Goal: Find specific page/section: Find specific page/section

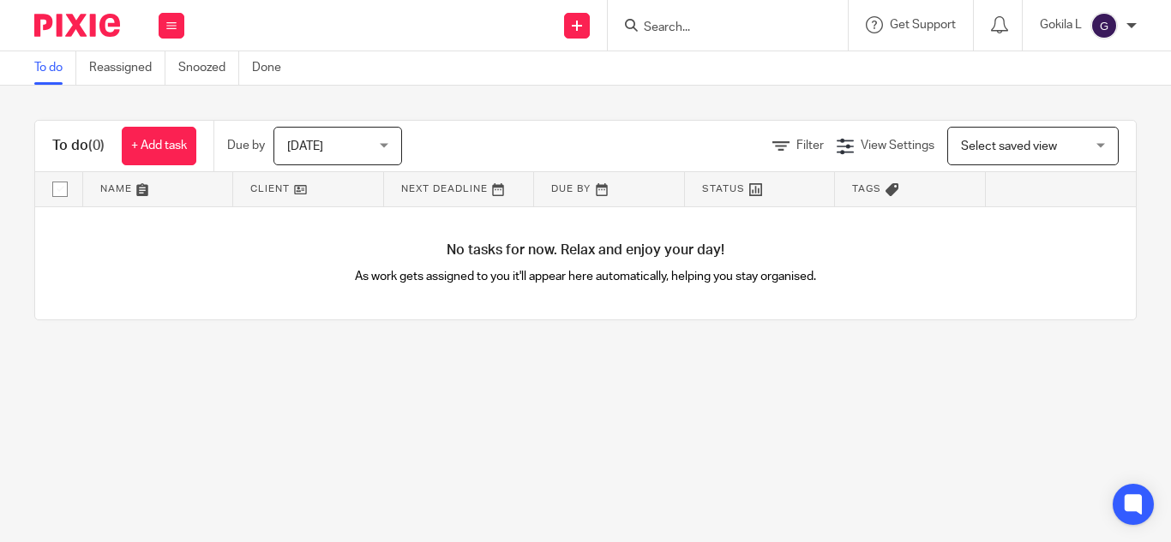
click at [691, 17] on form at bounding box center [733, 25] width 183 height 21
click at [693, 21] on input "Search" at bounding box center [719, 28] width 154 height 15
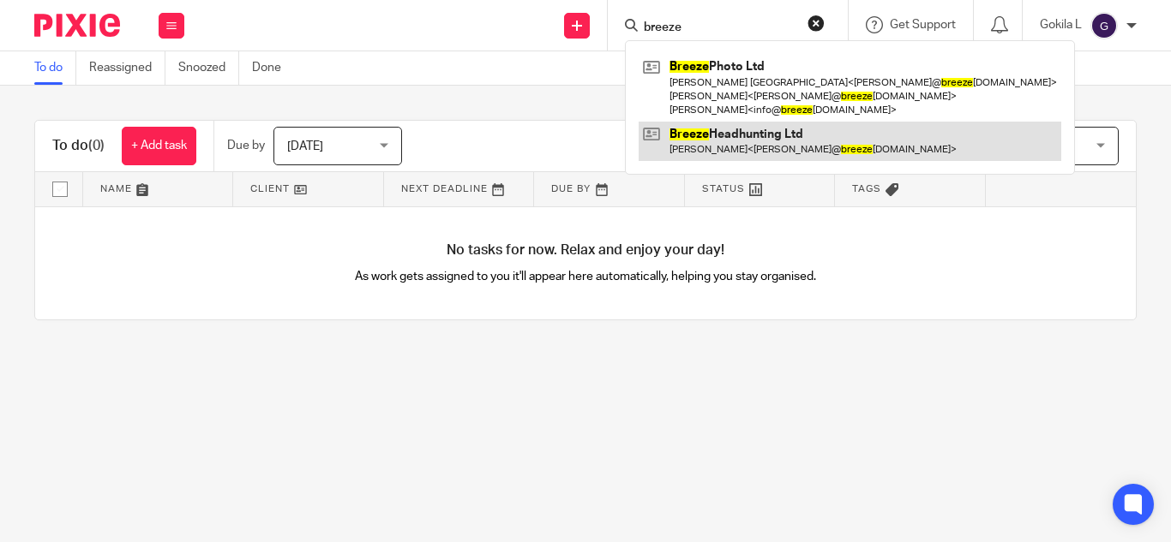
type input "breeze"
click at [746, 132] on link at bounding box center [849, 141] width 422 height 39
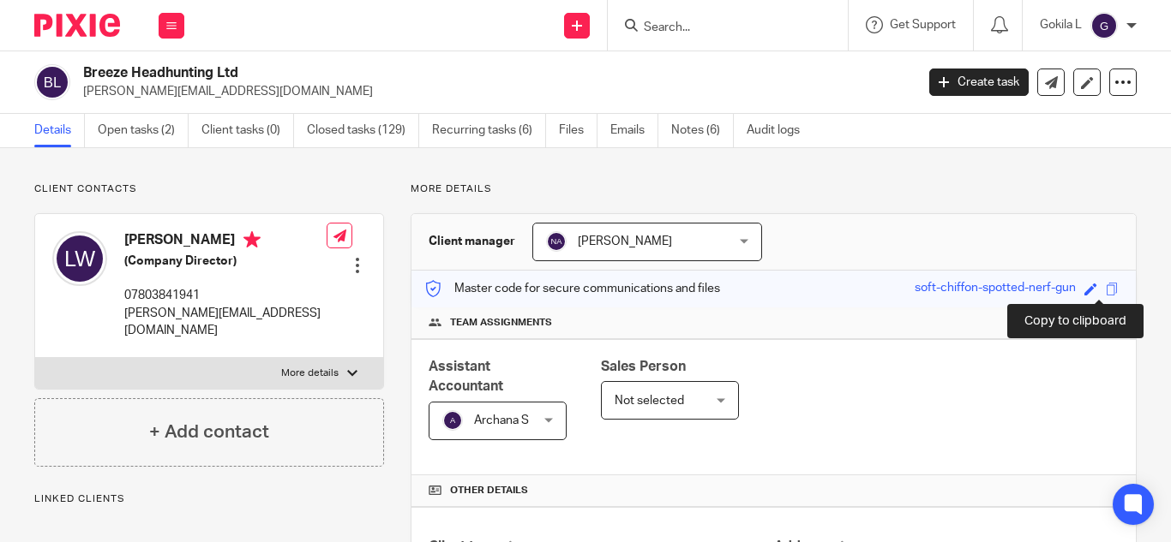
click at [1105, 285] on span at bounding box center [1111, 289] width 13 height 13
click at [1105, 289] on span at bounding box center [1111, 289] width 13 height 13
click at [737, 21] on input "Search" at bounding box center [719, 28] width 154 height 15
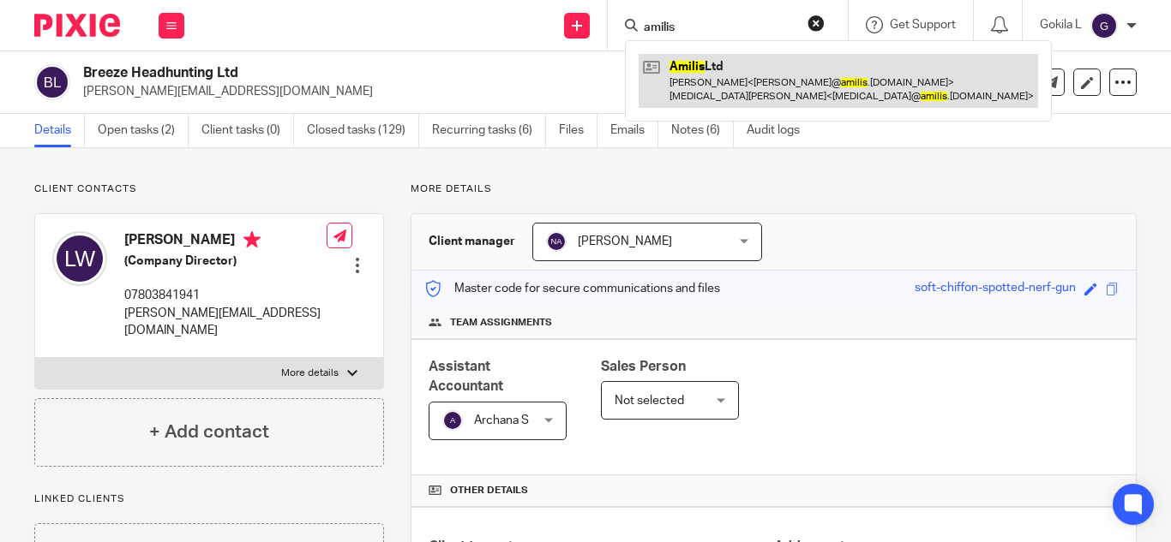
type input "amilis"
click at [735, 69] on link at bounding box center [837, 80] width 399 height 53
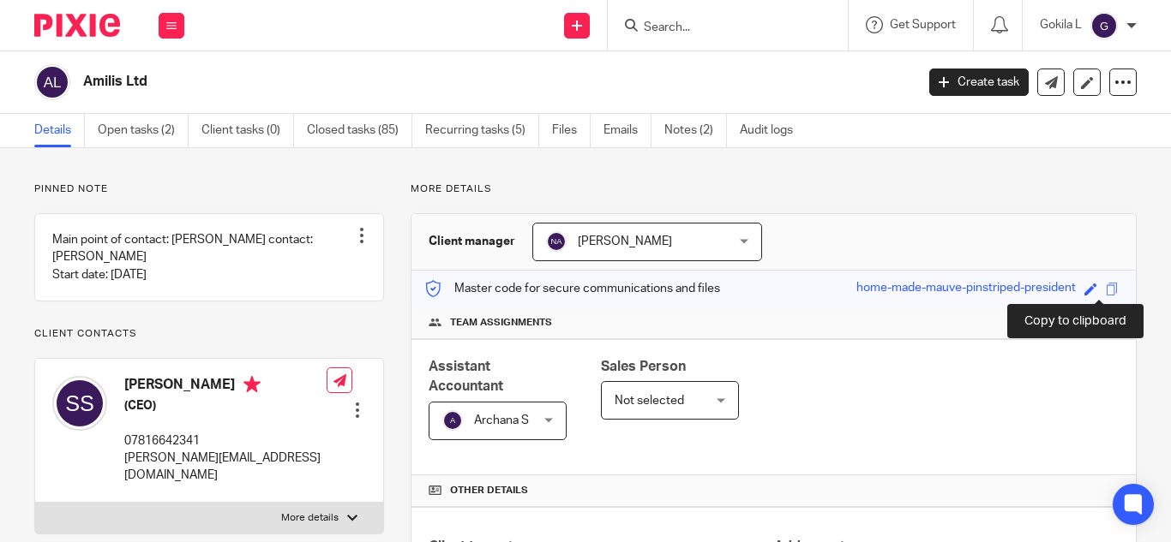
click at [1105, 288] on span at bounding box center [1111, 289] width 13 height 13
click at [1105, 289] on span at bounding box center [1111, 289] width 13 height 13
